Goal: Information Seeking & Learning: Understand process/instructions

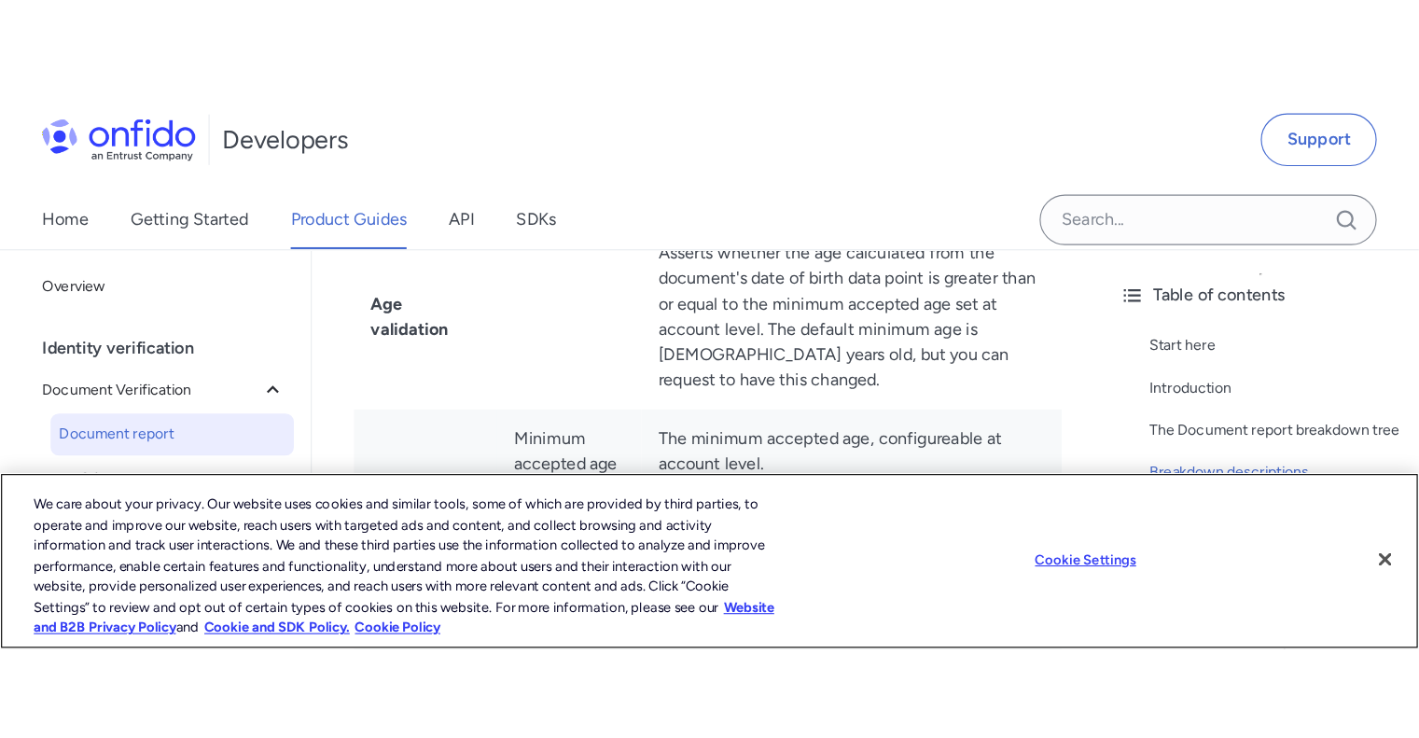
scroll to position [4052, 0]
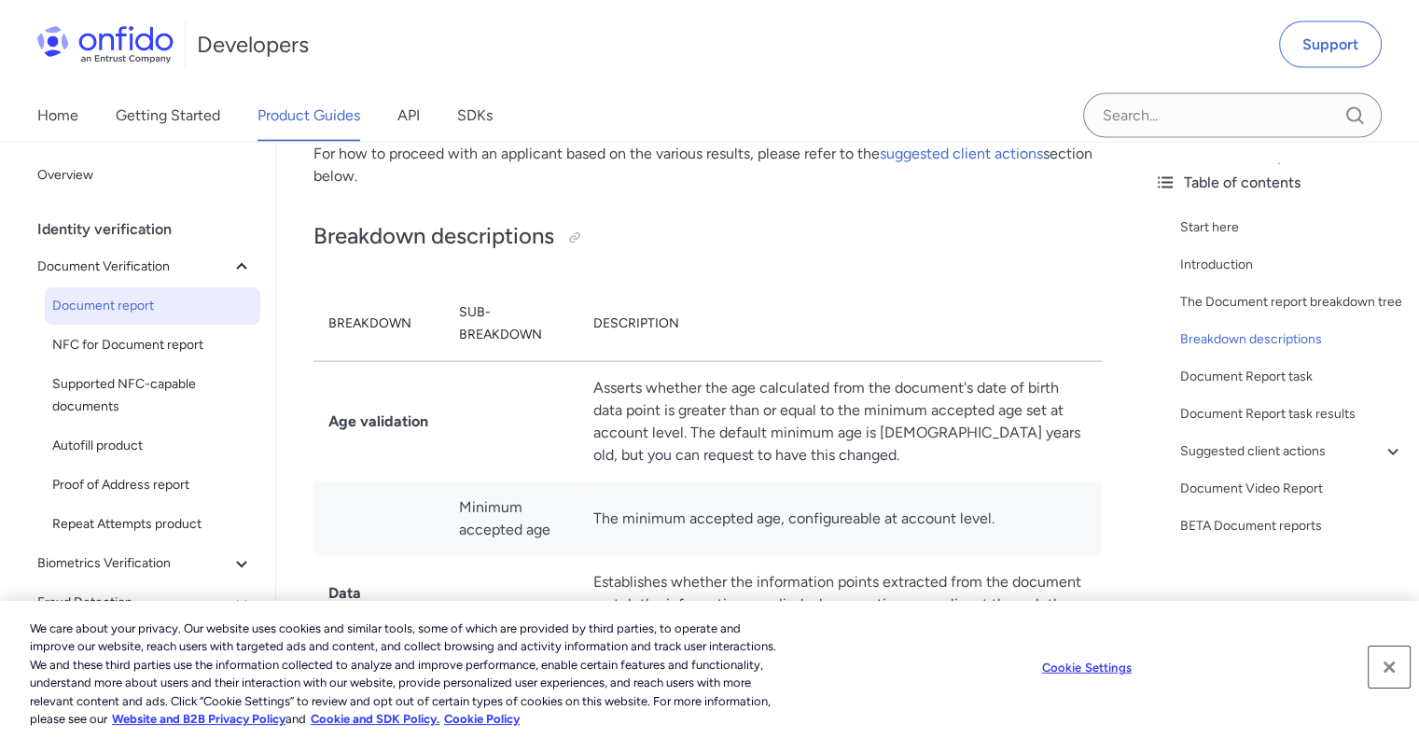
click at [1389, 674] on button "Close" at bounding box center [1389, 667] width 41 height 41
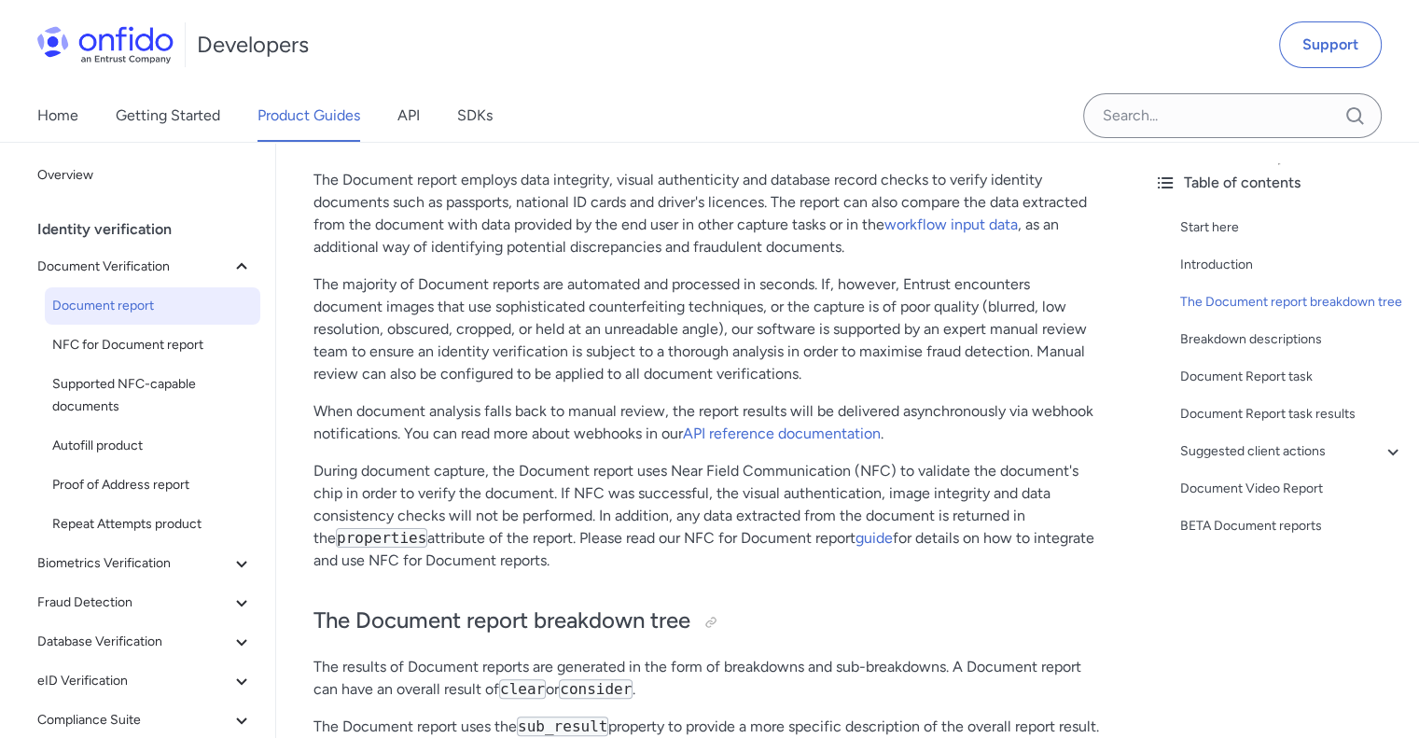
scroll to position [0, 0]
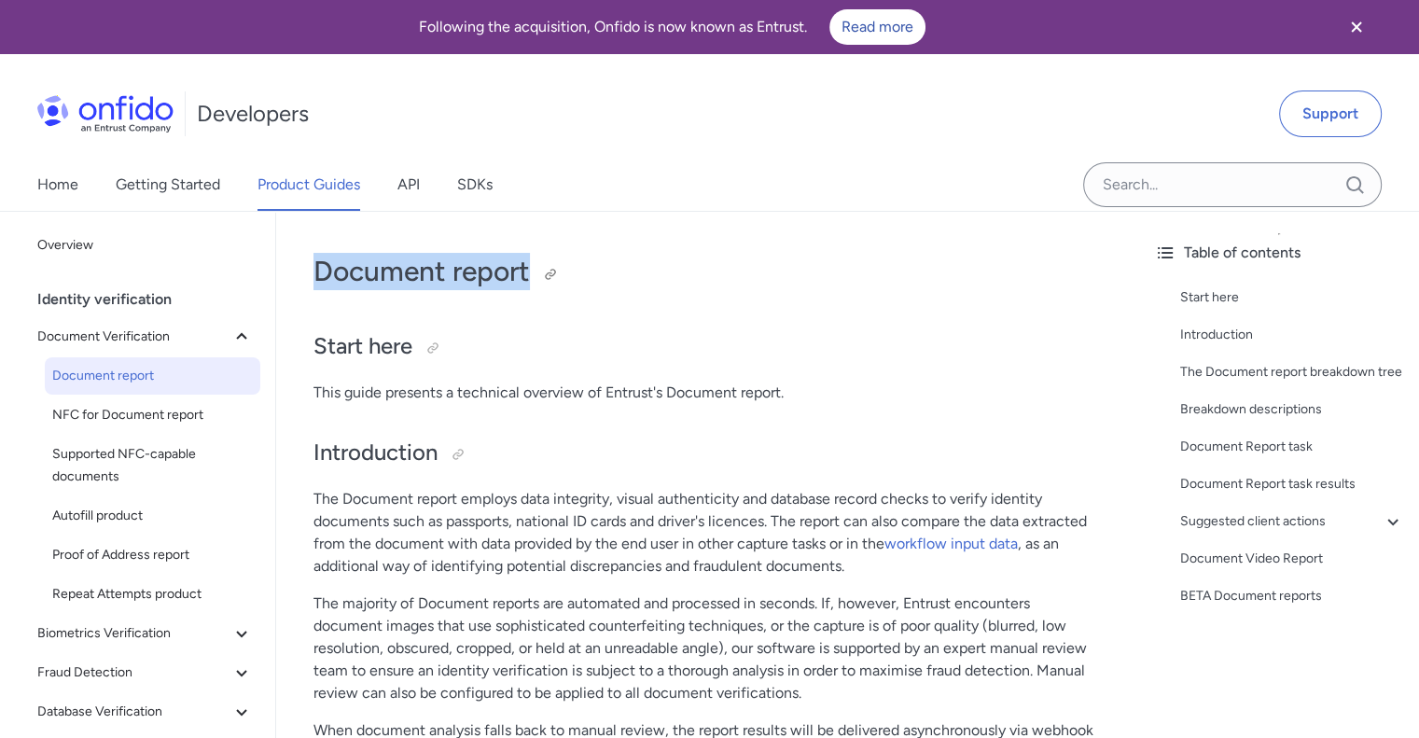
drag, startPoint x: 315, startPoint y: 270, endPoint x: 526, endPoint y: 272, distance: 210.9
click at [526, 272] on h1 "Document report" at bounding box center [708, 271] width 789 height 37
click at [548, 440] on h2 "Introduction" at bounding box center [708, 454] width 789 height 32
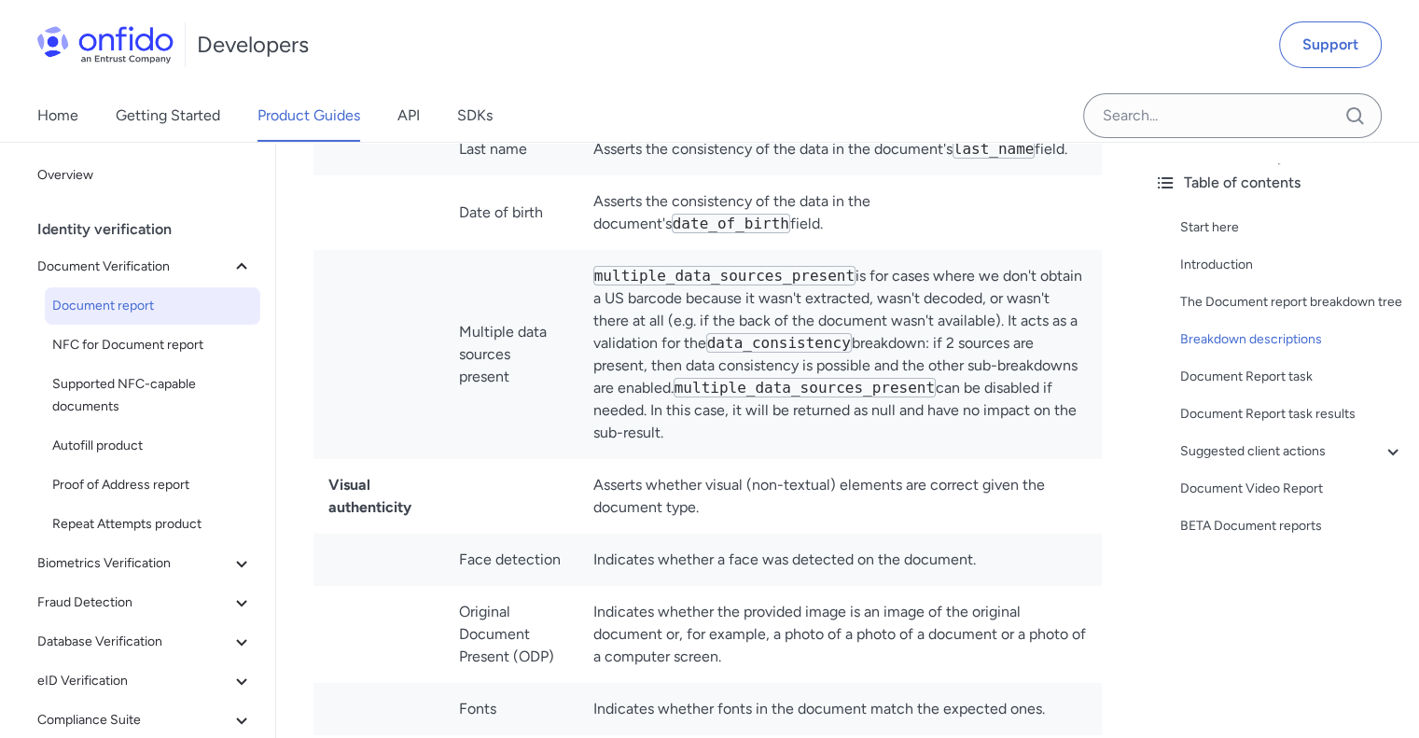
drag, startPoint x: 594, startPoint y: 286, endPoint x: 691, endPoint y: 468, distance: 205.8
click at [691, 459] on td "multiple_data_sources_present is for cases where we don't obtain a US barcode b…" at bounding box center [841, 354] width 524 height 209
click at [566, 380] on td "Multiple data sources present" at bounding box center [511, 354] width 134 height 209
drag, startPoint x: 681, startPoint y: 443, endPoint x: 664, endPoint y: 426, distance: 23.8
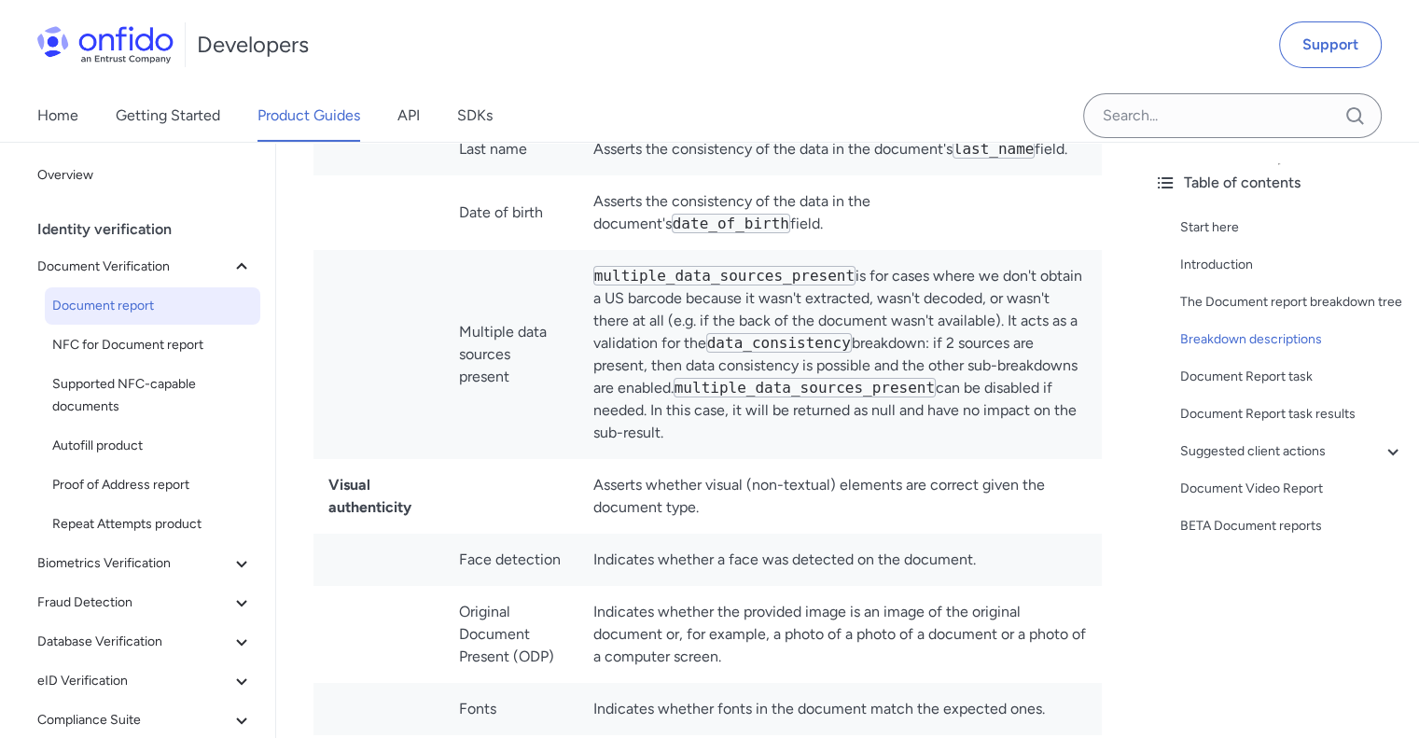
click at [664, 426] on td "multiple_data_sources_present is for cases where we don't obtain a US barcode b…" at bounding box center [841, 354] width 524 height 209
drag, startPoint x: 694, startPoint y: 439, endPoint x: 705, endPoint y: 439, distance: 11.2
click at [694, 439] on td "multiple_data_sources_present is for cases where we don't obtain a US barcode b…" at bounding box center [841, 354] width 524 height 209
click at [951, 376] on td "multiple_data_sources_present is for cases where we don't obtain a US barcode b…" at bounding box center [841, 354] width 524 height 209
drag, startPoint x: 692, startPoint y: 451, endPoint x: 644, endPoint y: 428, distance: 53.4
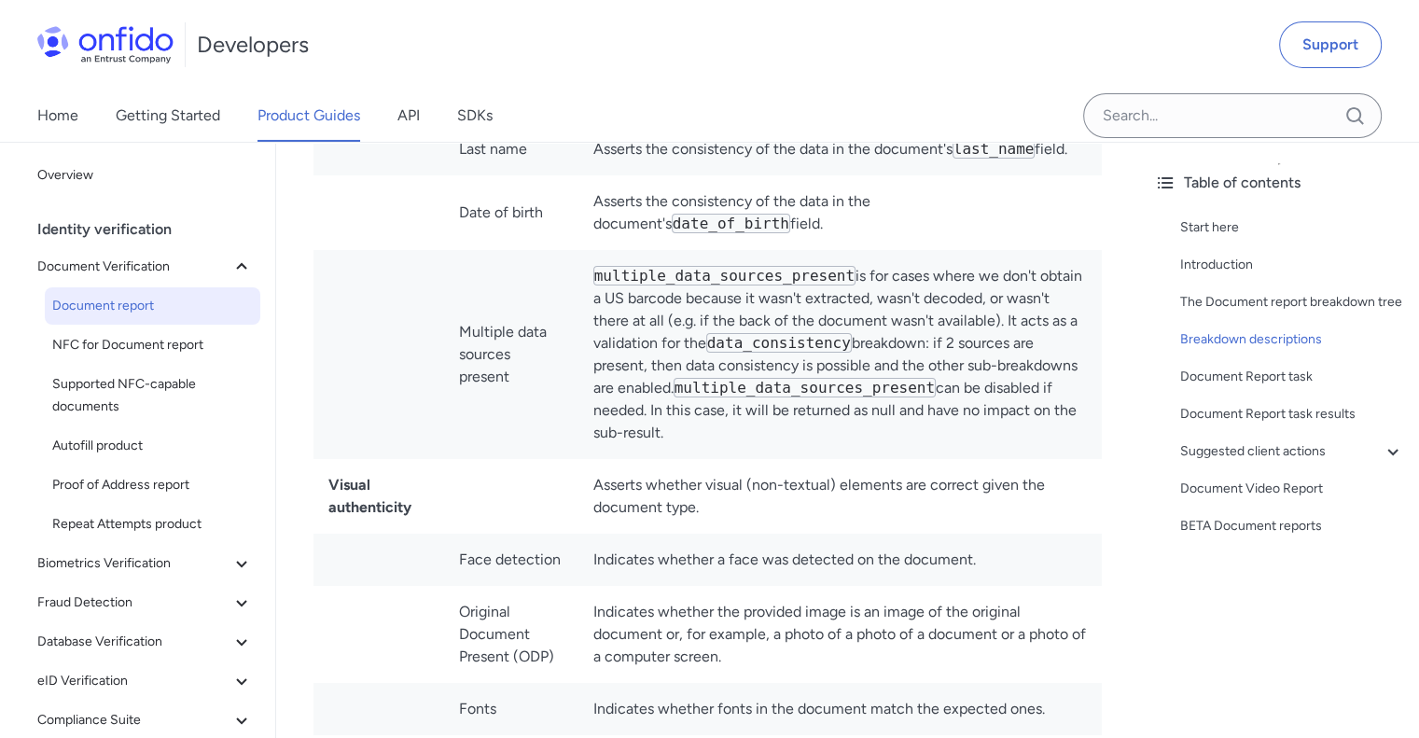
click at [644, 428] on td "multiple_data_sources_present is for cases where we don't obtain a US barcode b…" at bounding box center [841, 354] width 524 height 209
drag, startPoint x: 701, startPoint y: 250, endPoint x: 1026, endPoint y: 163, distance: 337.0
click at [715, 250] on td "Asserts the consistency of the data in the document's date_of_birth field." at bounding box center [841, 212] width 524 height 75
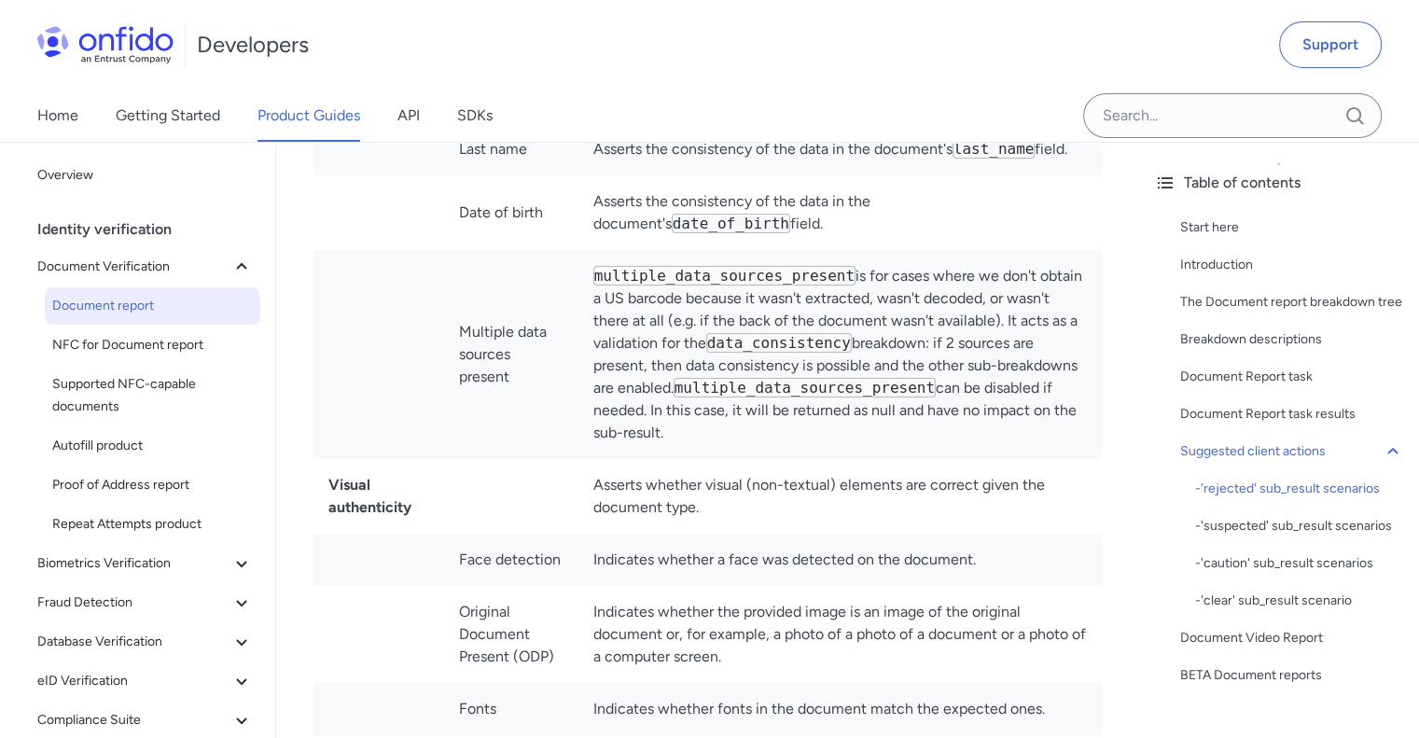
scroll to position [10033, 0]
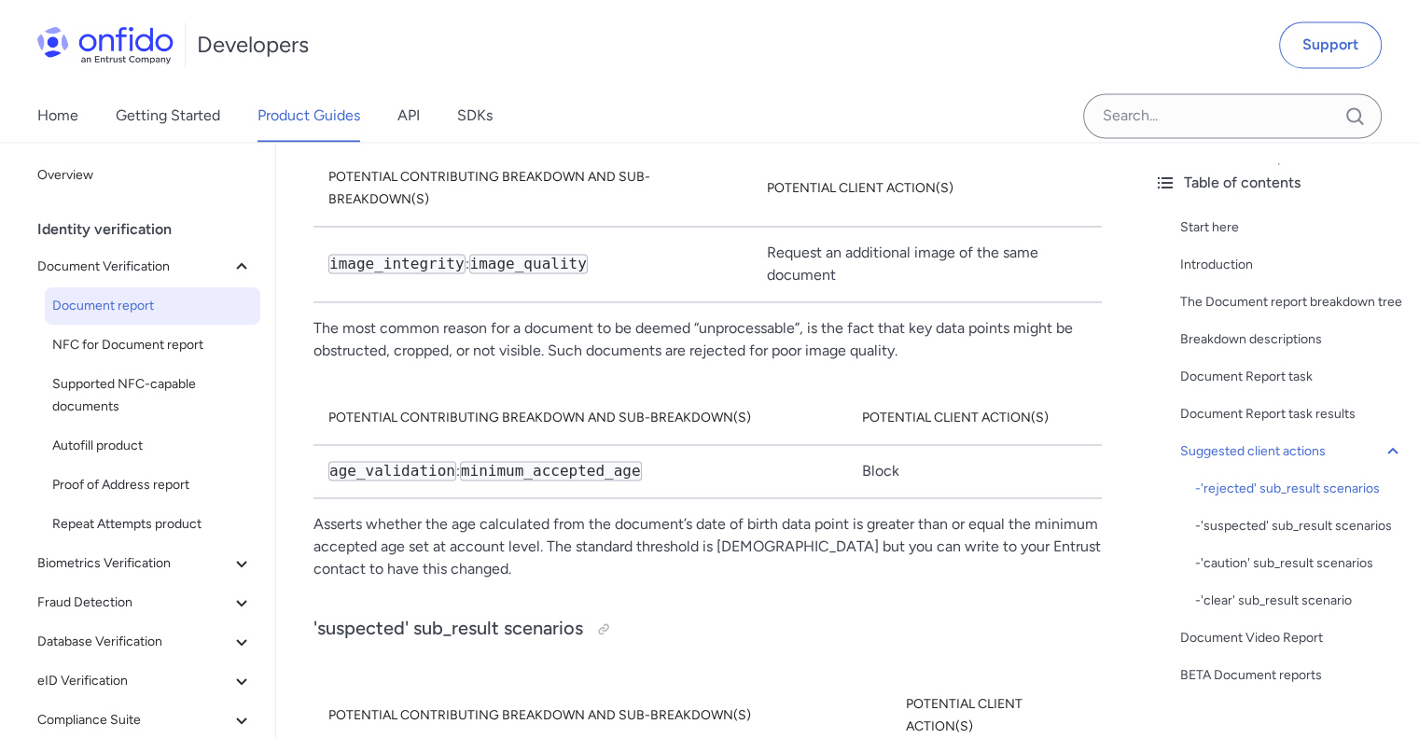
click at [373, 362] on p "The most common reason for a document to be deemed “unprocessable”, is the fact…" at bounding box center [708, 339] width 789 height 45
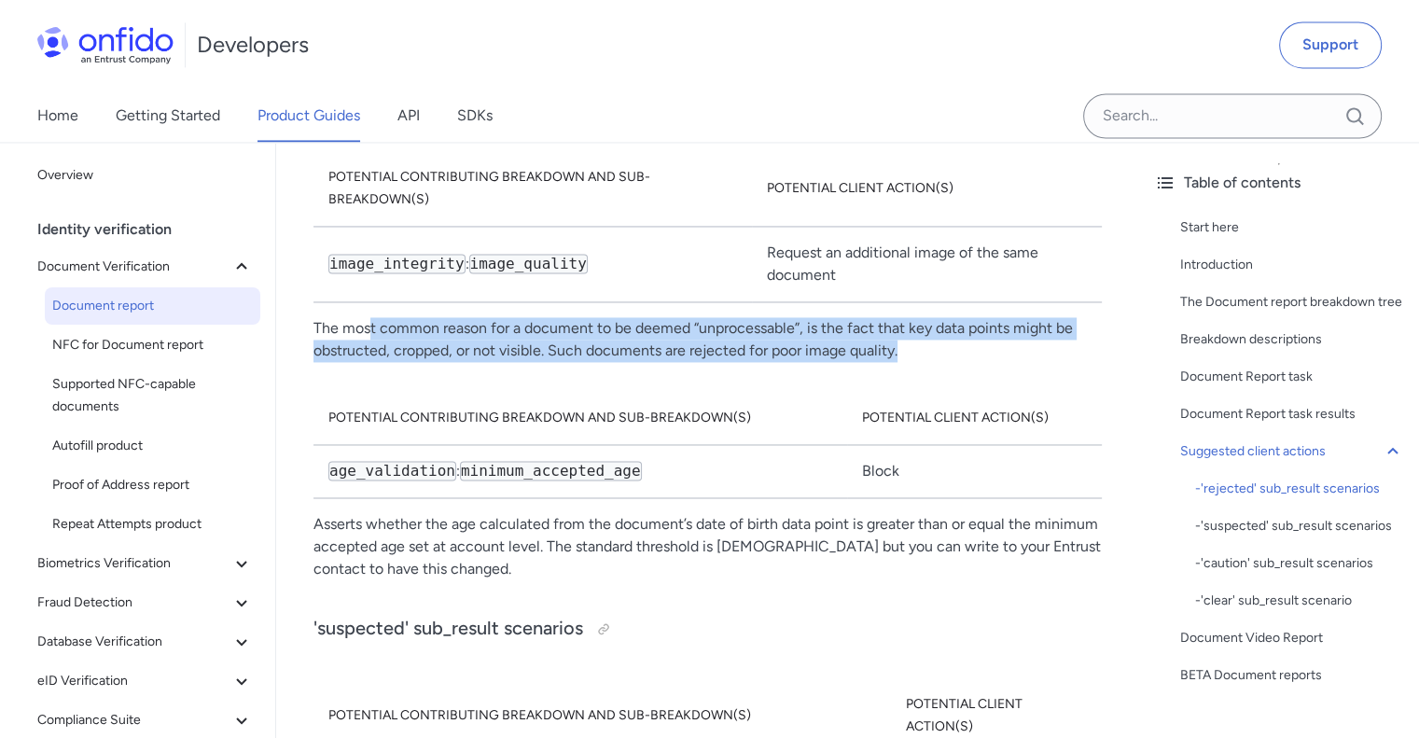
drag, startPoint x: 372, startPoint y: 357, endPoint x: 917, endPoint y: 363, distance: 545.0
click at [917, 362] on p "The most common reason for a document to be deemed “unprocessable”, is the fact…" at bounding box center [708, 339] width 789 height 45
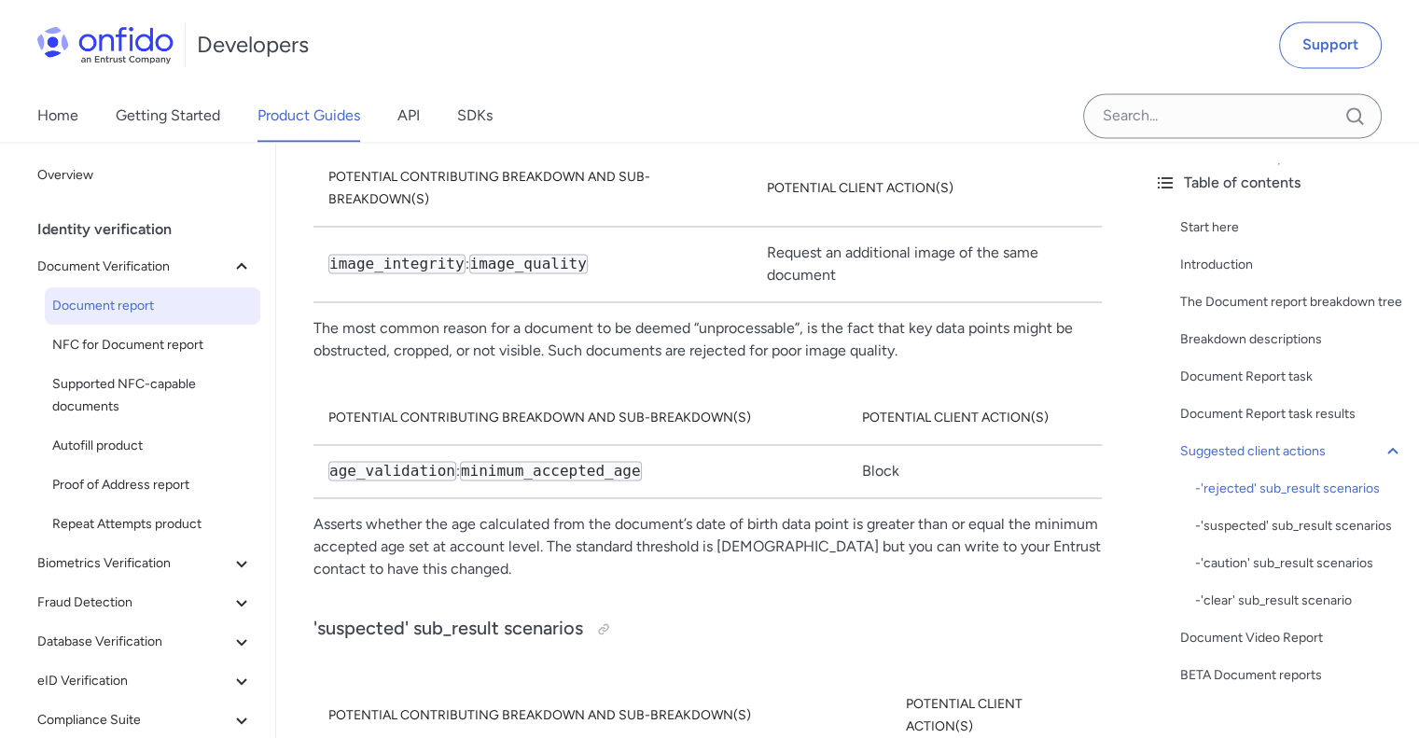
click at [405, 362] on p "The most common reason for a document to be deemed “unprocessable”, is the fact…" at bounding box center [708, 339] width 789 height 45
click at [412, 362] on p "The most common reason for a document to be deemed “unprocessable”, is the fact…" at bounding box center [708, 339] width 789 height 45
click at [355, 362] on p "The most common reason for a document to be deemed “unprocessable”, is the fact…" at bounding box center [708, 339] width 789 height 45
click at [411, 362] on p "The most common reason for a document to be deemed “unprocessable”, is the fact…" at bounding box center [708, 339] width 789 height 45
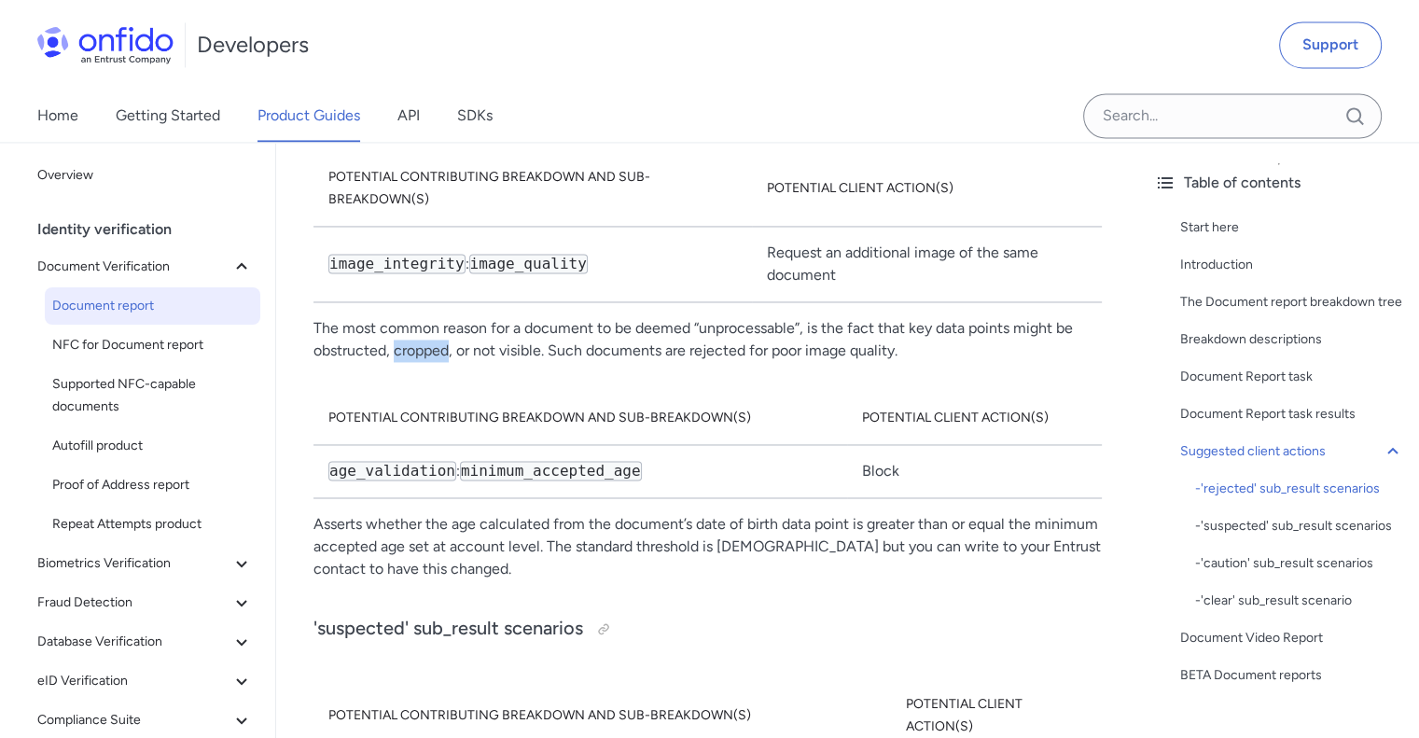
click at [411, 362] on p "The most common reason for a document to be deemed “unprocessable”, is the fact…" at bounding box center [708, 339] width 789 height 45
click at [358, 362] on p "The most common reason for a document to be deemed “unprocessable”, is the fact…" at bounding box center [708, 339] width 789 height 45
click at [427, 362] on p "The most common reason for a document to be deemed “unprocessable”, is the fact…" at bounding box center [708, 339] width 789 height 45
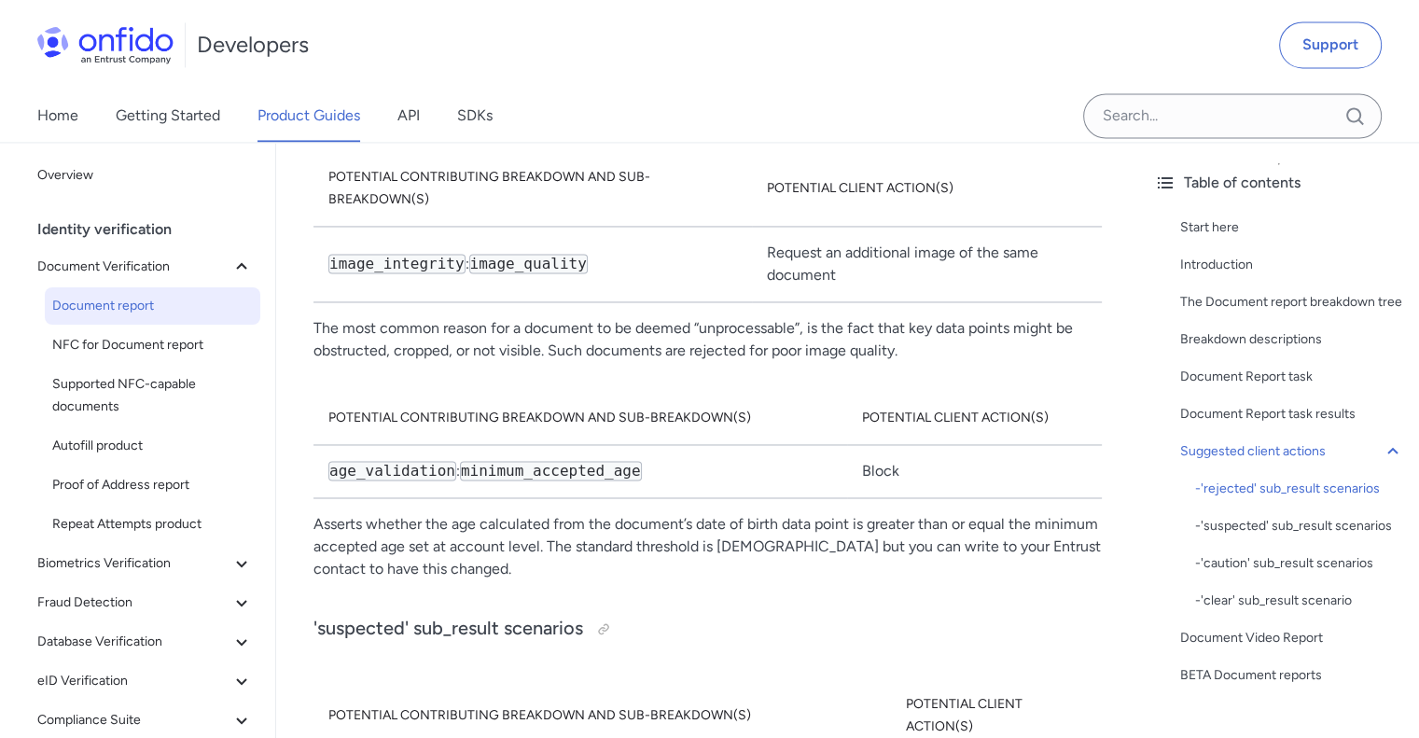
drag, startPoint x: 451, startPoint y: 369, endPoint x: 395, endPoint y: 369, distance: 56.0
click at [395, 362] on p "The most common reason for a document to be deemed “unprocessable”, is the fact…" at bounding box center [708, 339] width 789 height 45
click at [573, 362] on p "The most common reason for a document to be deemed “unprocessable”, is the fact…" at bounding box center [708, 339] width 789 height 45
click at [950, 362] on p "The most common reason for a document to be deemed “unprocessable”, is the fact…" at bounding box center [708, 339] width 789 height 45
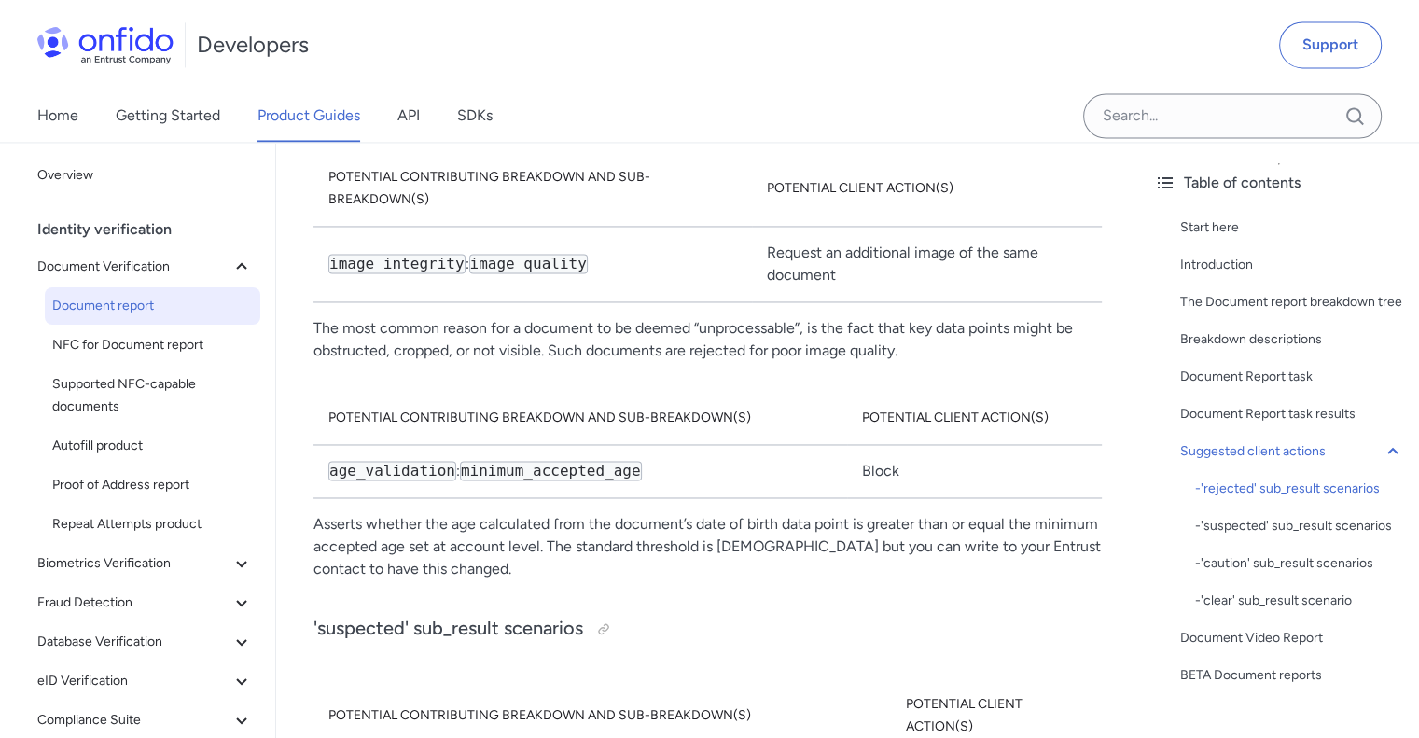
scroll to position [278, 0]
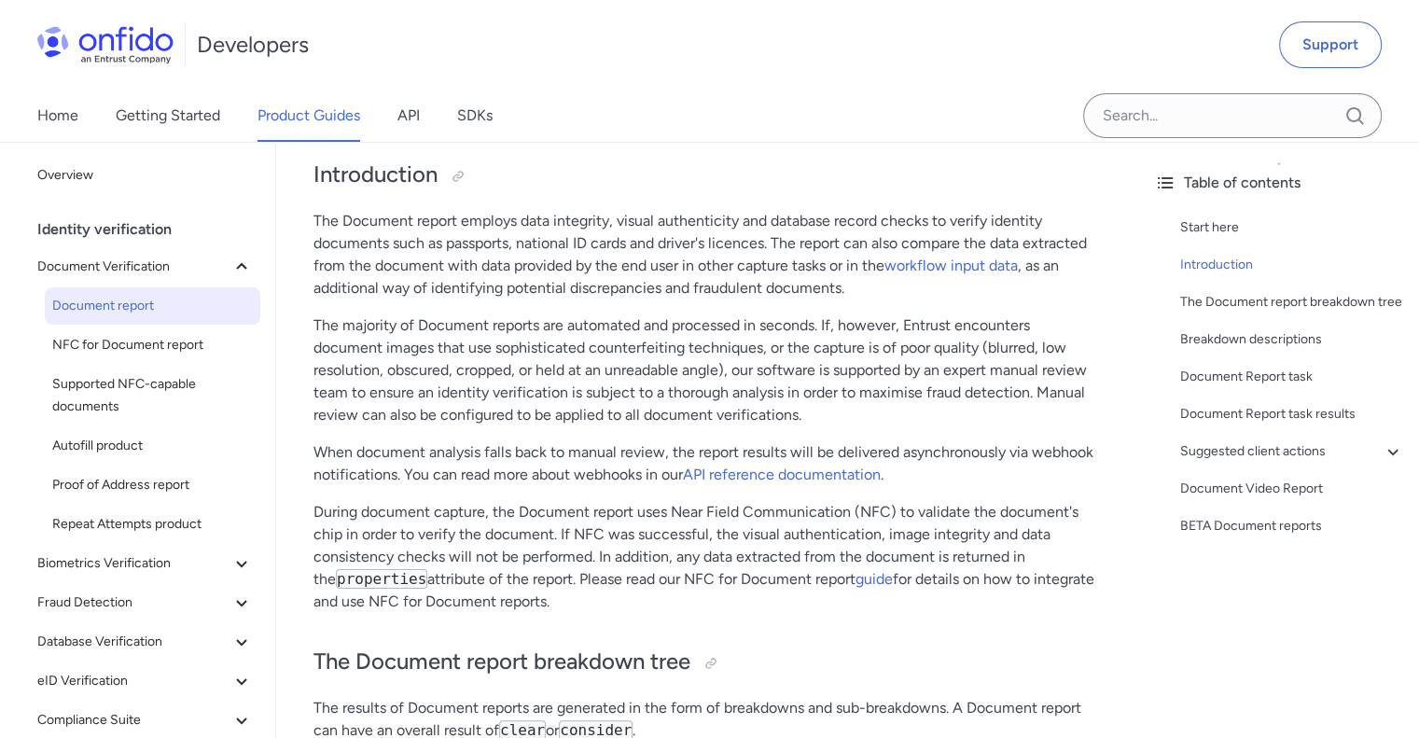
drag, startPoint x: 913, startPoint y: 378, endPoint x: 903, endPoint y: 373, distance: 10.4
click at [913, 377] on p "The majority of Document reports are automated and processed in seconds. If, ho…" at bounding box center [708, 370] width 789 height 112
click at [744, 367] on p "The majority of Document reports are automated and processed in seconds. If, ho…" at bounding box center [708, 370] width 789 height 112
drag, startPoint x: 482, startPoint y: 357, endPoint x: 524, endPoint y: 353, distance: 42.3
click at [524, 354] on p "The majority of Document reports are automated and processed in seconds. If, ho…" at bounding box center [708, 370] width 789 height 112
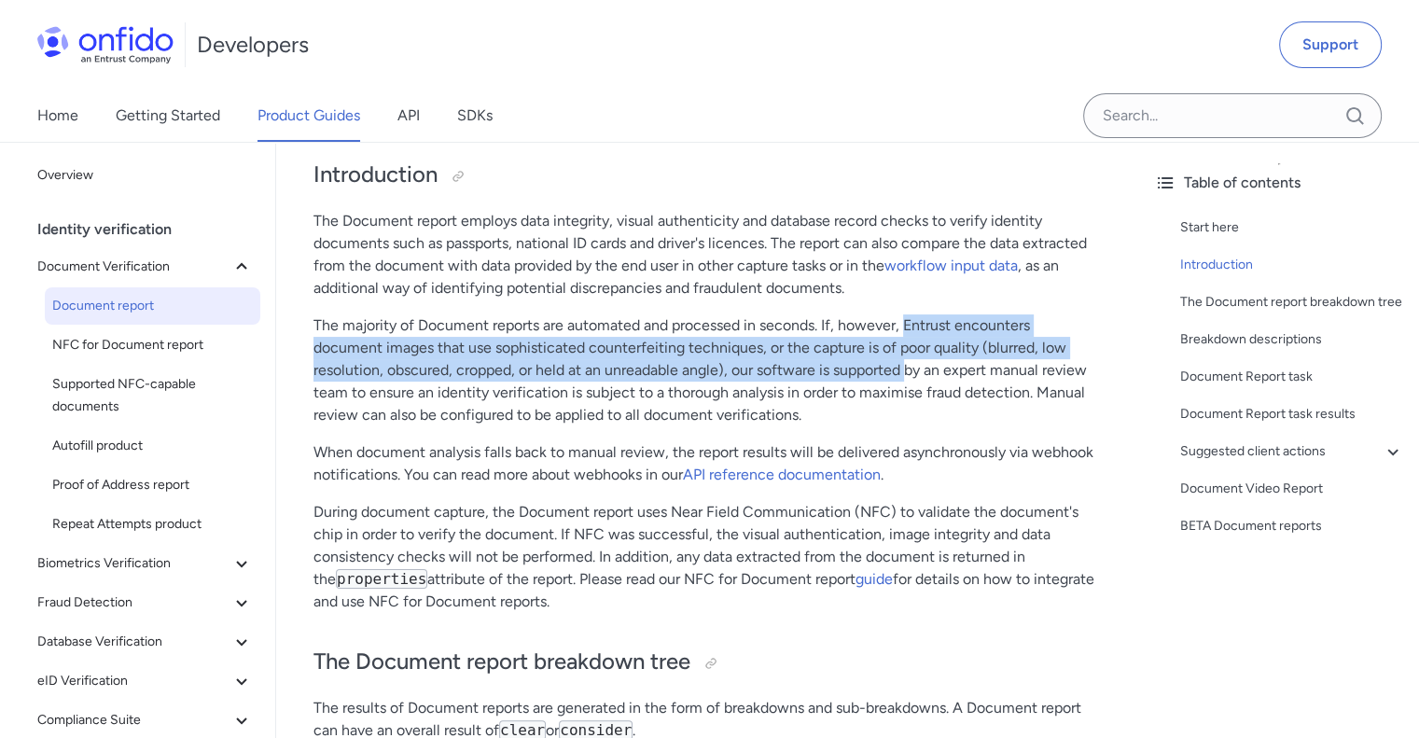
drag, startPoint x: 907, startPoint y: 324, endPoint x: 907, endPoint y: 369, distance: 44.8
click at [907, 369] on p "The majority of Document reports are automated and processed in seconds. If, ho…" at bounding box center [708, 370] width 789 height 112
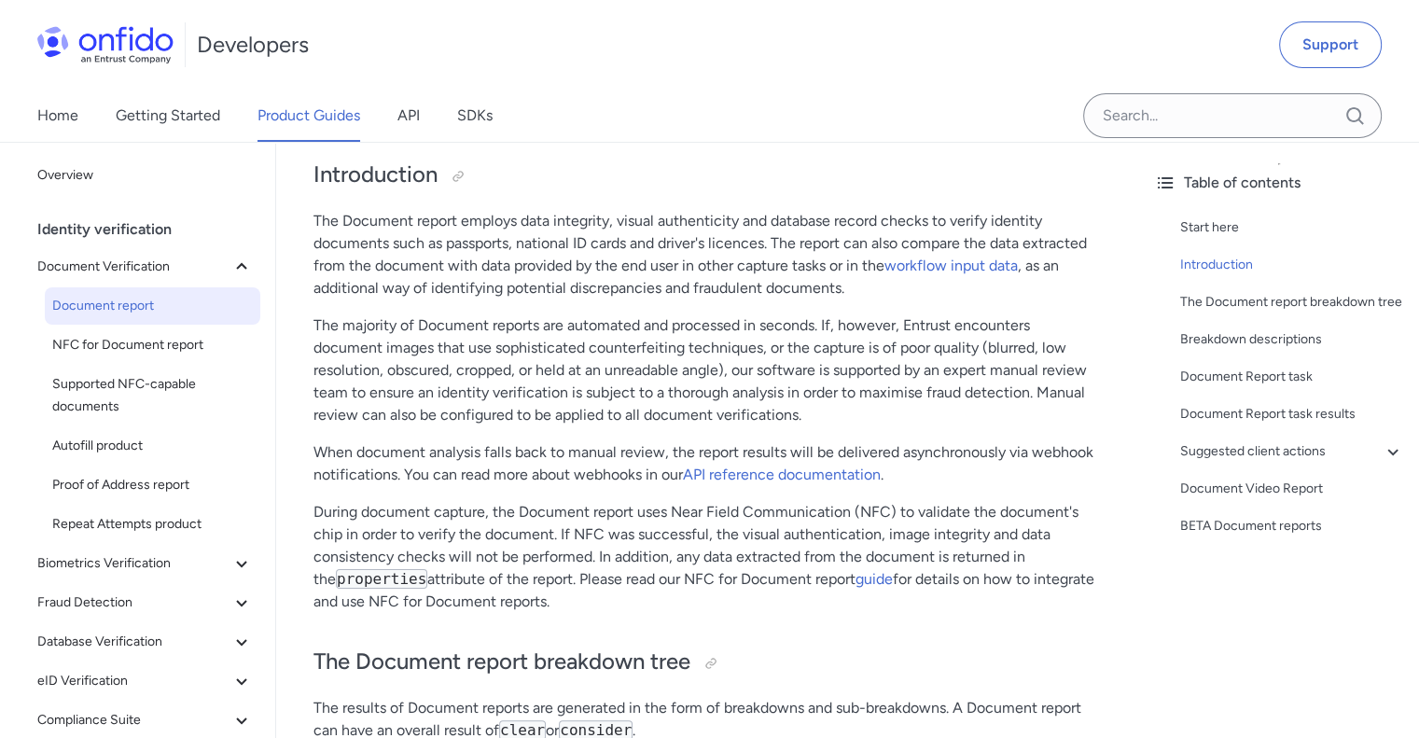
click at [1011, 346] on p "The majority of Document reports are automated and processed in seconds. If, ho…" at bounding box center [708, 370] width 789 height 112
click at [430, 367] on p "The majority of Document reports are automated and processed in seconds. If, ho…" at bounding box center [708, 370] width 789 height 112
click at [416, 367] on p "The majority of Document reports are automated and processed in seconds. If, ho…" at bounding box center [708, 370] width 789 height 112
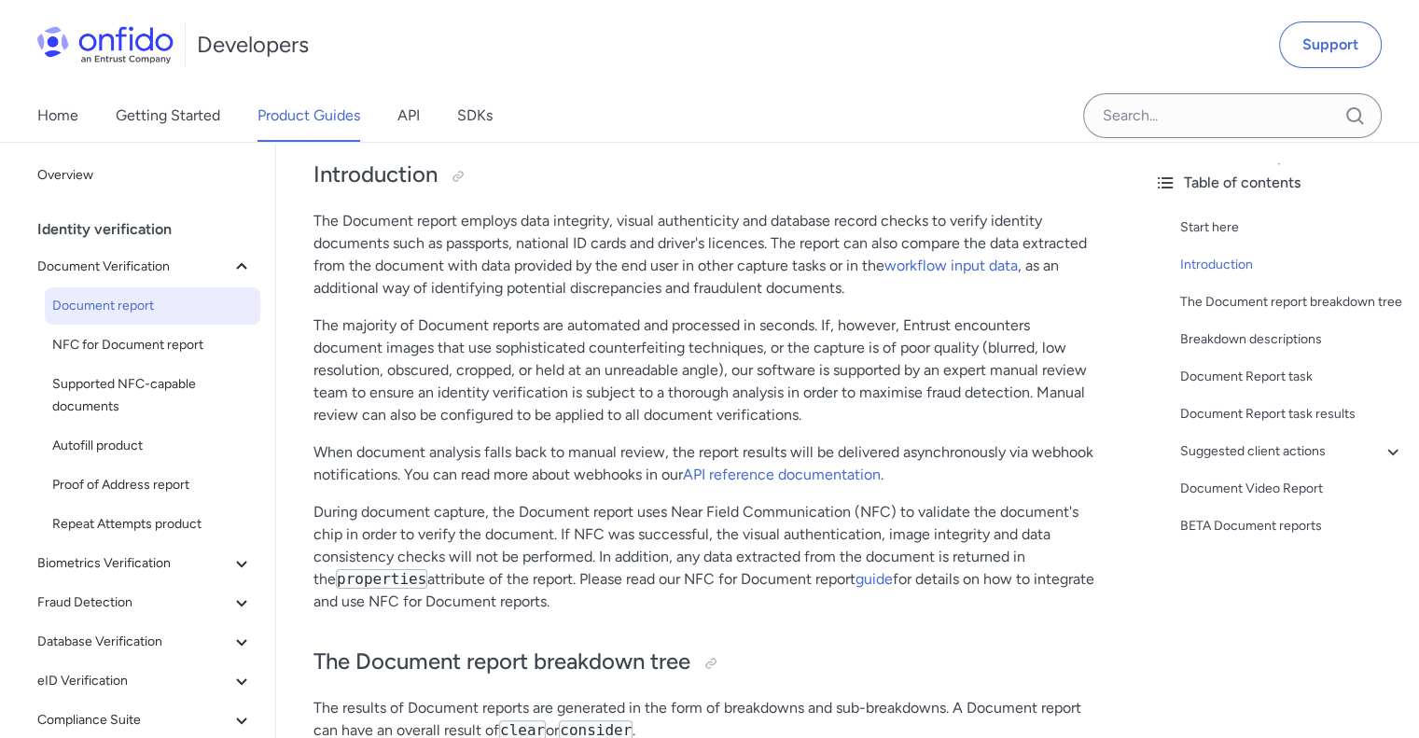
click at [481, 367] on p "The majority of Document reports are automated and processed in seconds. If, ho…" at bounding box center [708, 370] width 789 height 112
click at [642, 365] on p "The majority of Document reports are automated and processed in seconds. If, ho…" at bounding box center [708, 370] width 789 height 112
click at [715, 372] on p "The majority of Document reports are automated and processed in seconds. If, ho…" at bounding box center [708, 370] width 789 height 112
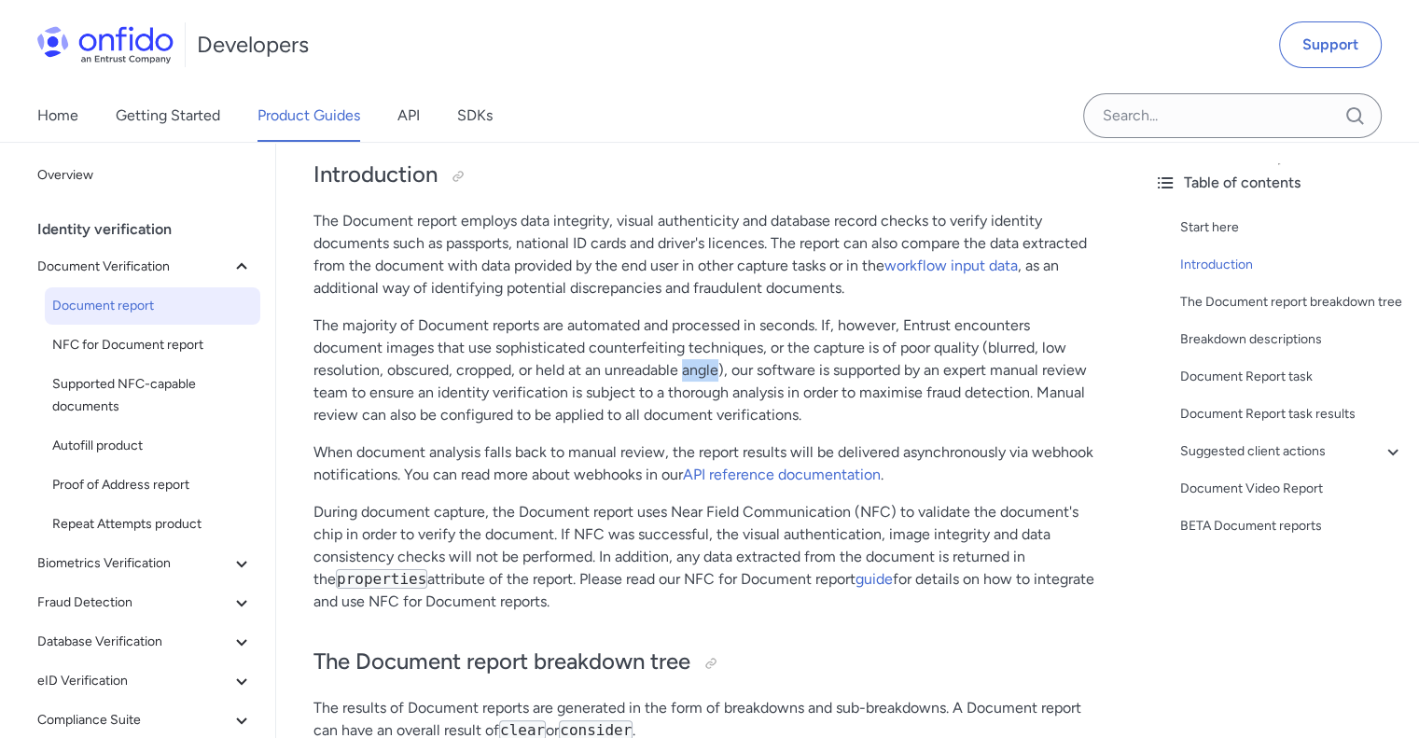
click at [715, 372] on p "The majority of Document reports are automated and processed in seconds. If, ho…" at bounding box center [708, 370] width 789 height 112
click at [794, 374] on p "The majority of Document reports are automated and processed in seconds. If, ho…" at bounding box center [708, 370] width 789 height 112
click at [597, 188] on h2 "Introduction" at bounding box center [708, 176] width 789 height 32
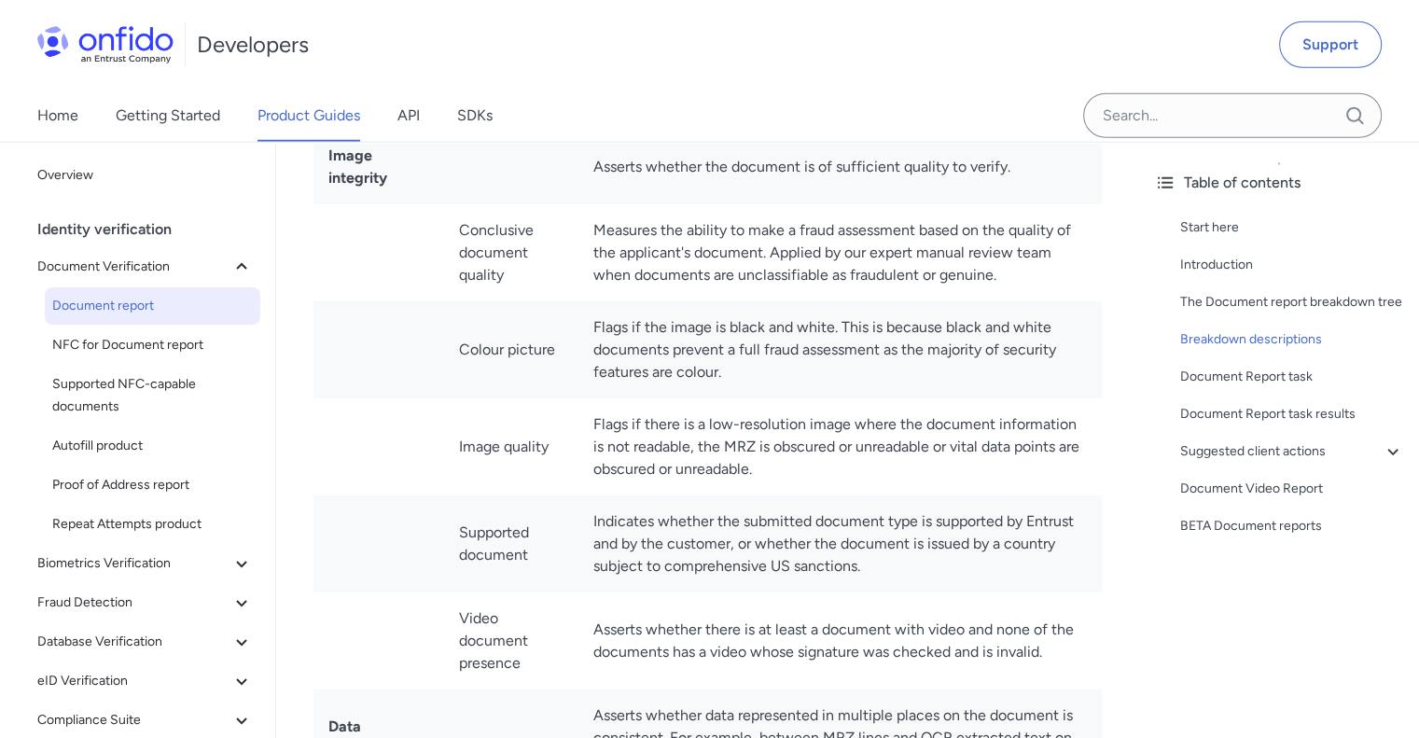
click at [597, 337] on td "Flags if the image is black and white. This is because black and white document…" at bounding box center [841, 349] width 524 height 97
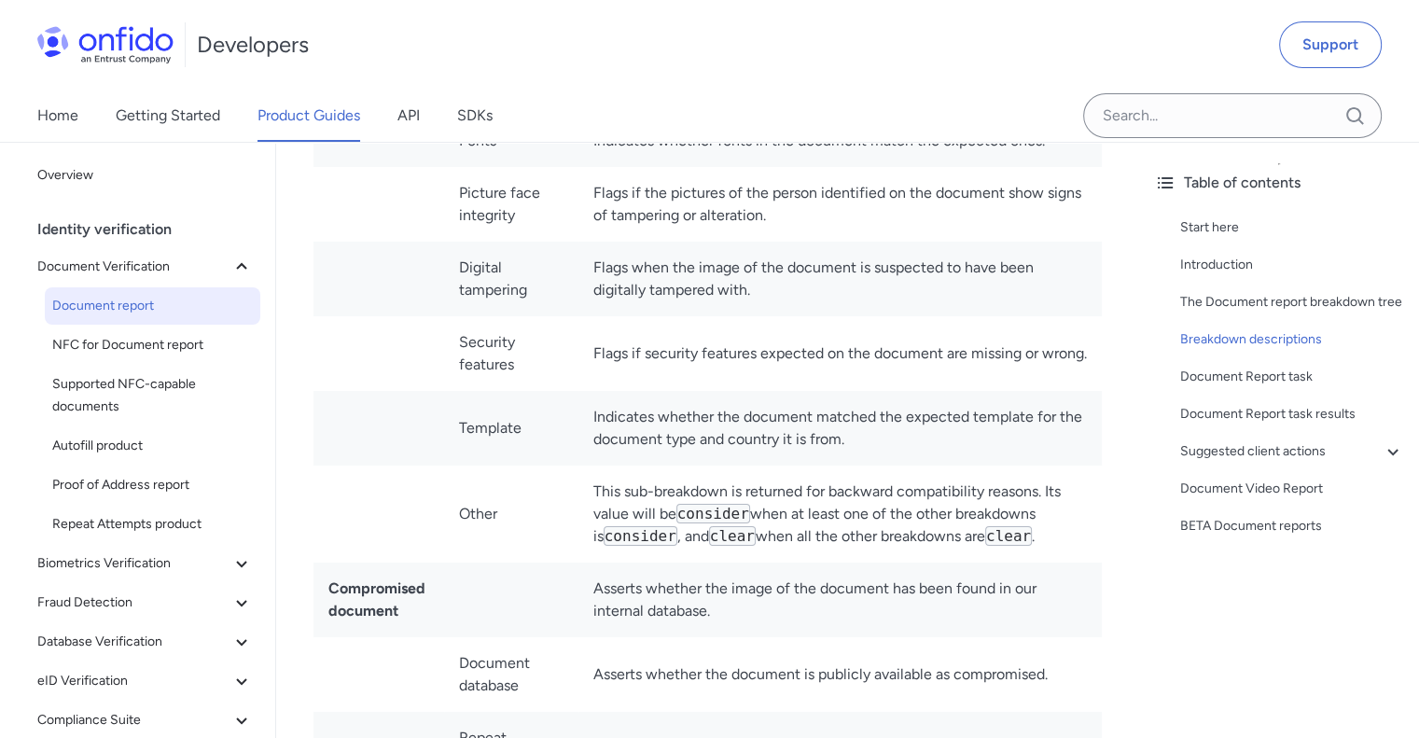
scroll to position [12112, 0]
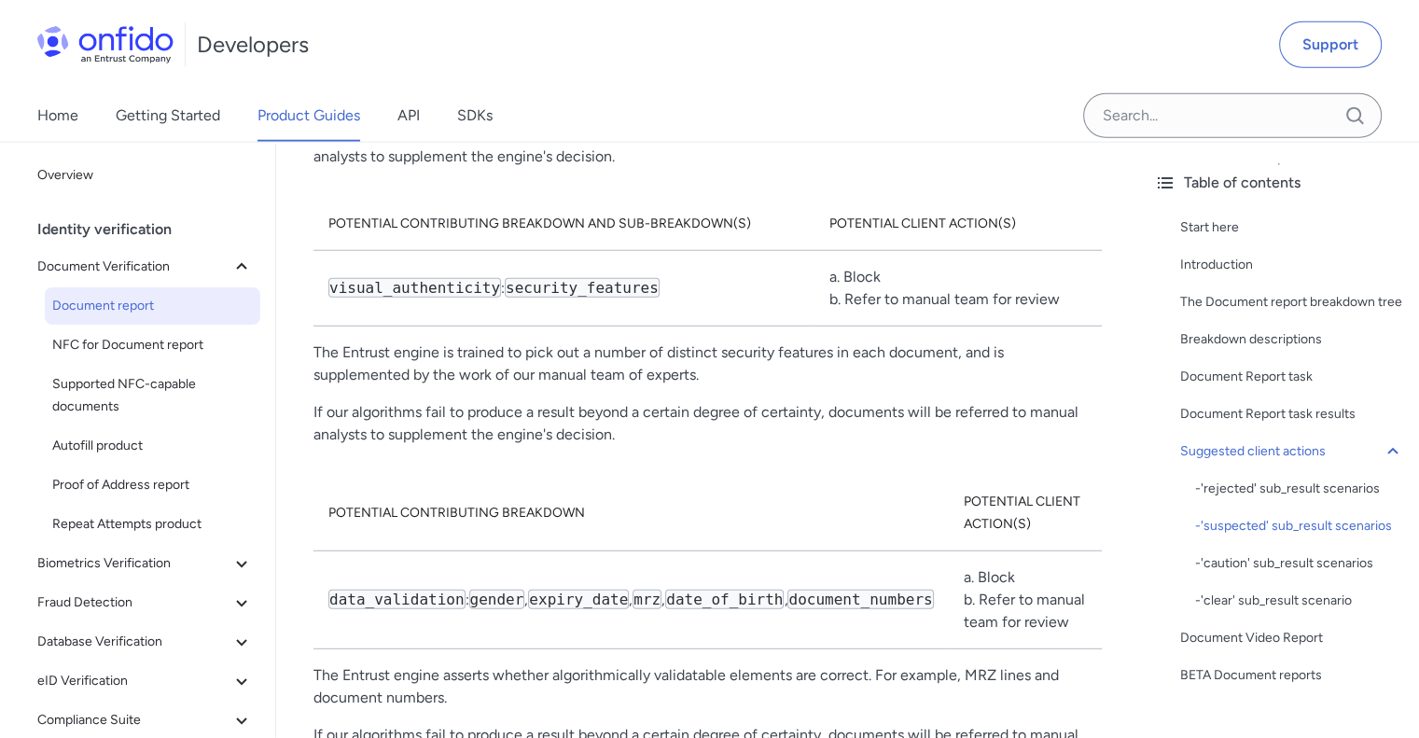
click at [742, 386] on p "The Entrust engine is trained to pick out a number of distinct security feature…" at bounding box center [708, 364] width 789 height 45
